Goal: Task Accomplishment & Management: Manage account settings

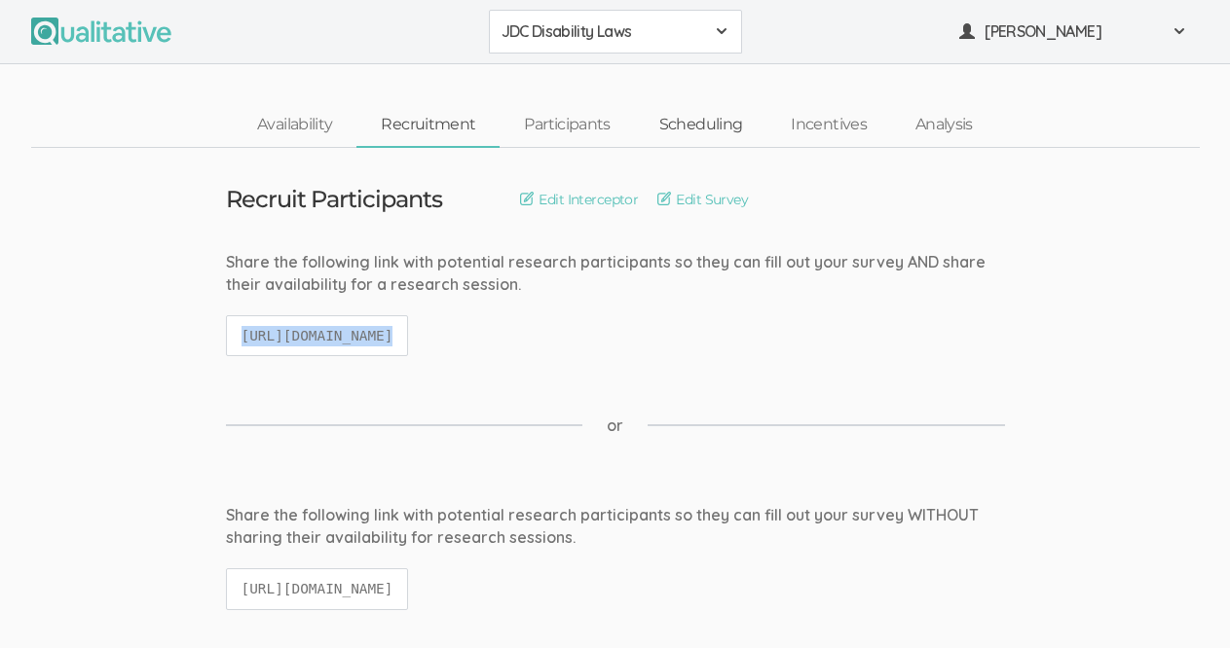
click at [725, 130] on link "Scheduling" at bounding box center [701, 125] width 132 height 42
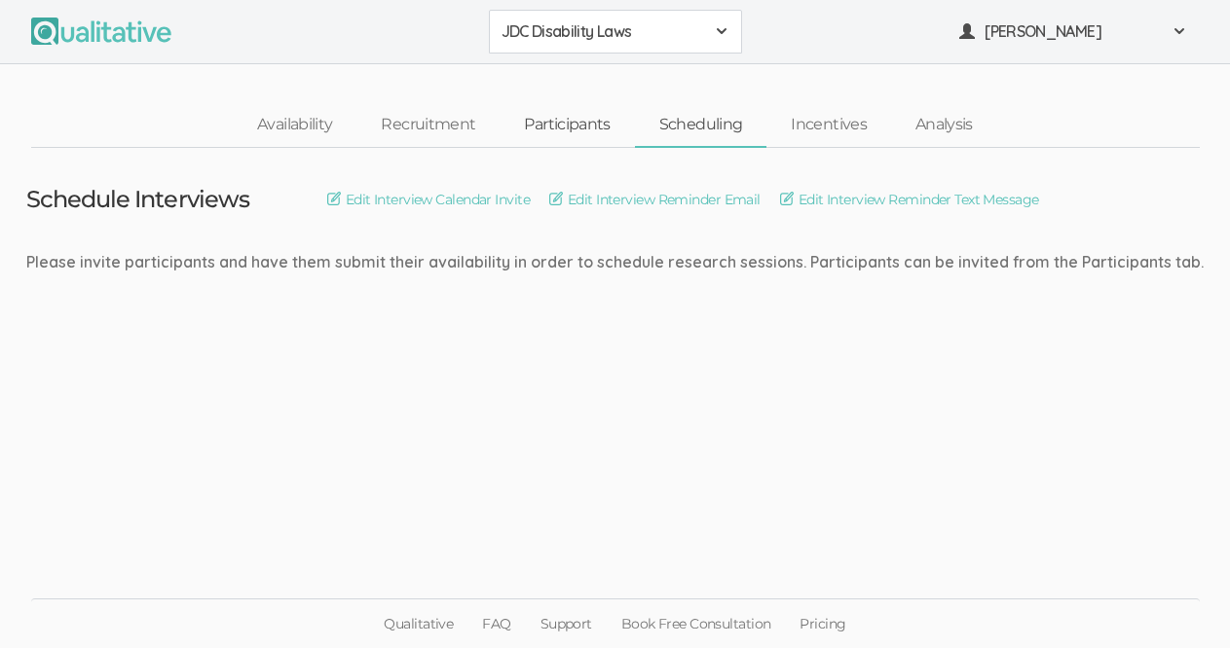
click at [595, 120] on link "Participants" at bounding box center [566, 125] width 134 height 42
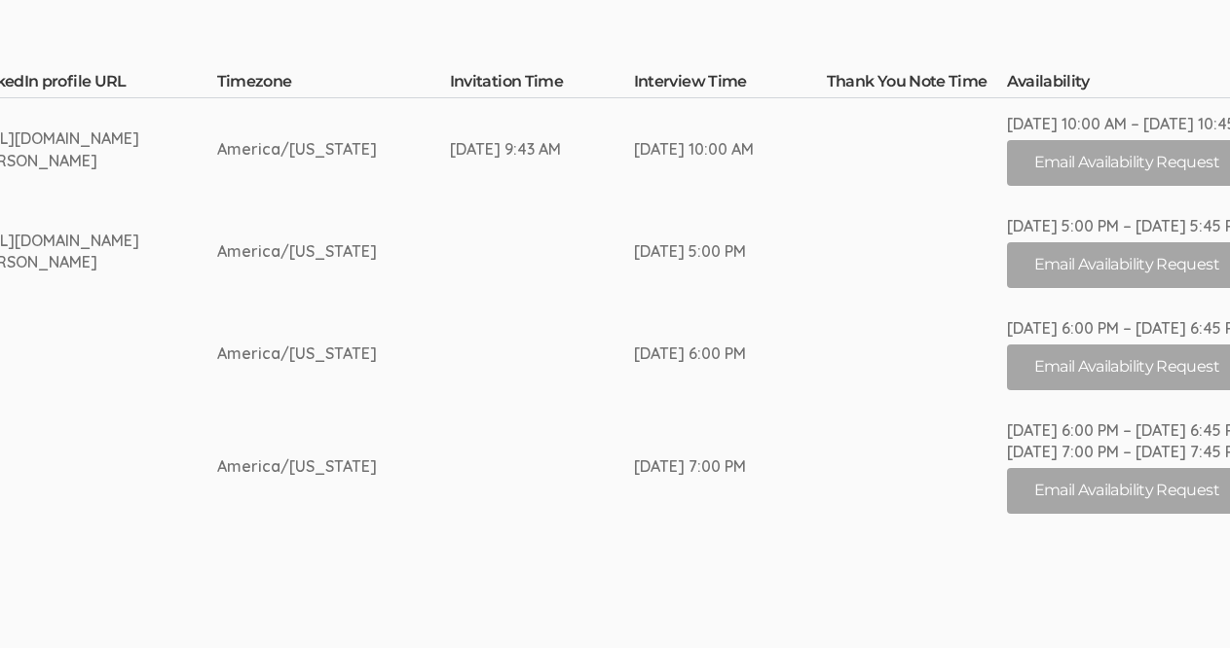
scroll to position [493, 3255]
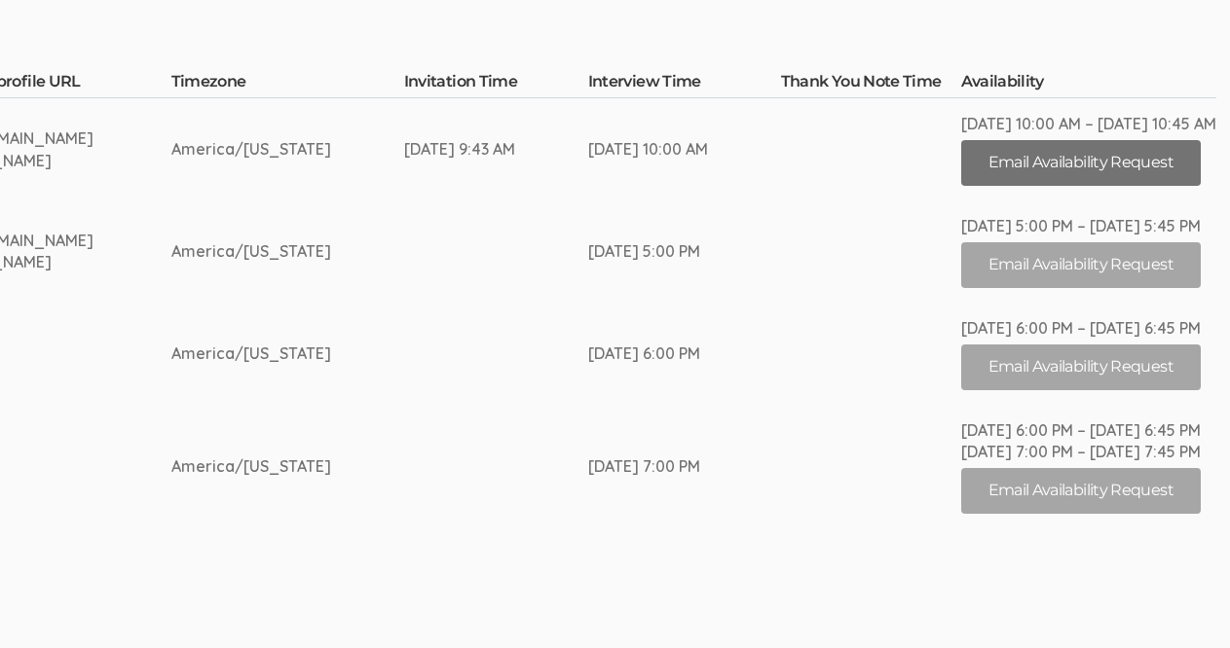
click at [1093, 160] on button "Email Availability Request" at bounding box center [1081, 163] width 240 height 46
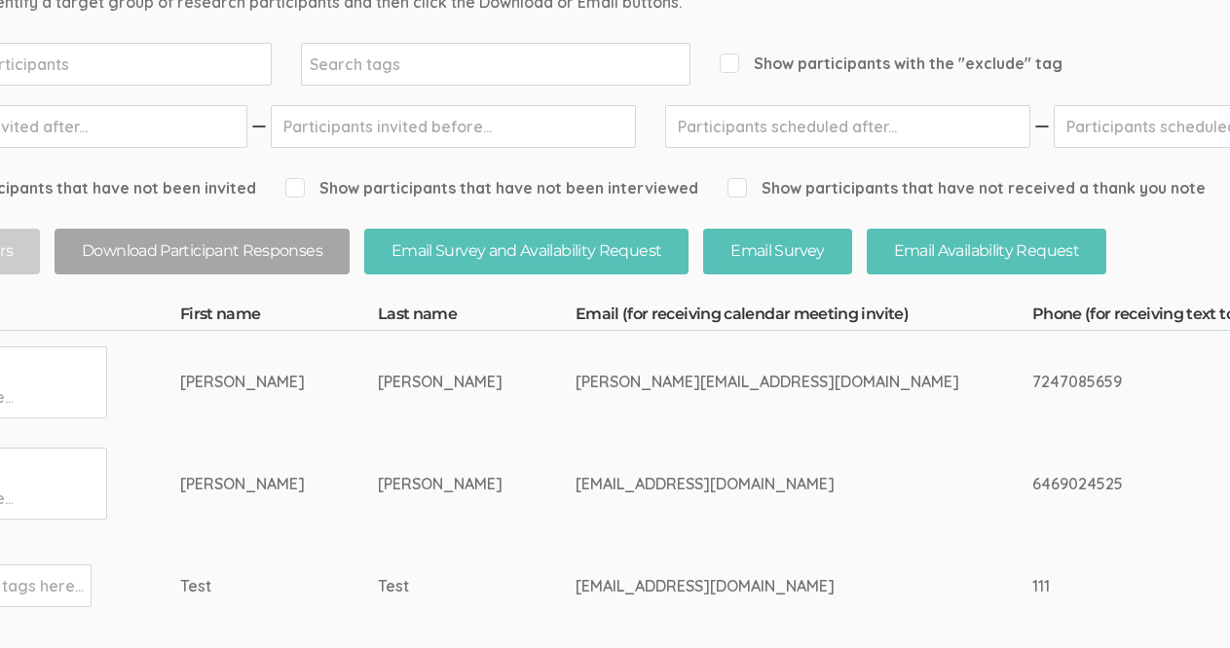
scroll to position [260, 0]
